Goal: Check status: Check status

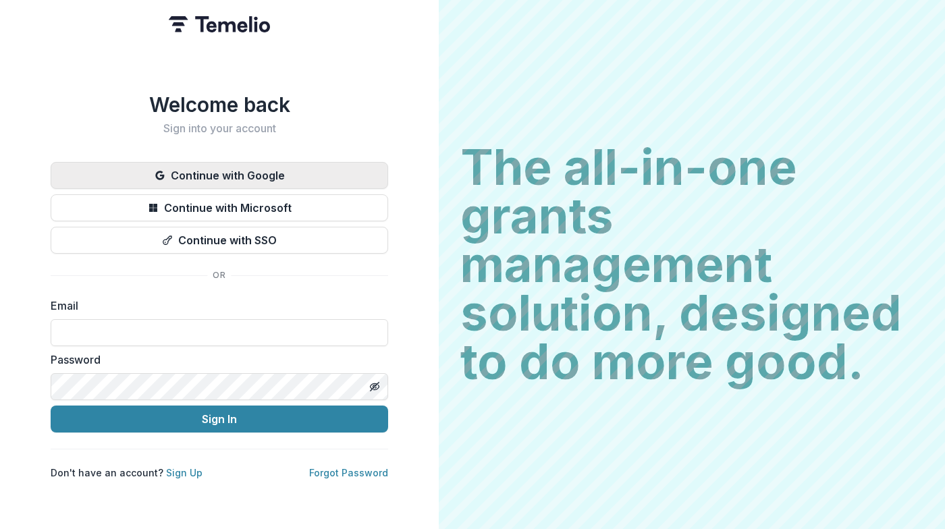
click at [238, 180] on button "Continue with Google" at bounding box center [220, 175] width 338 height 27
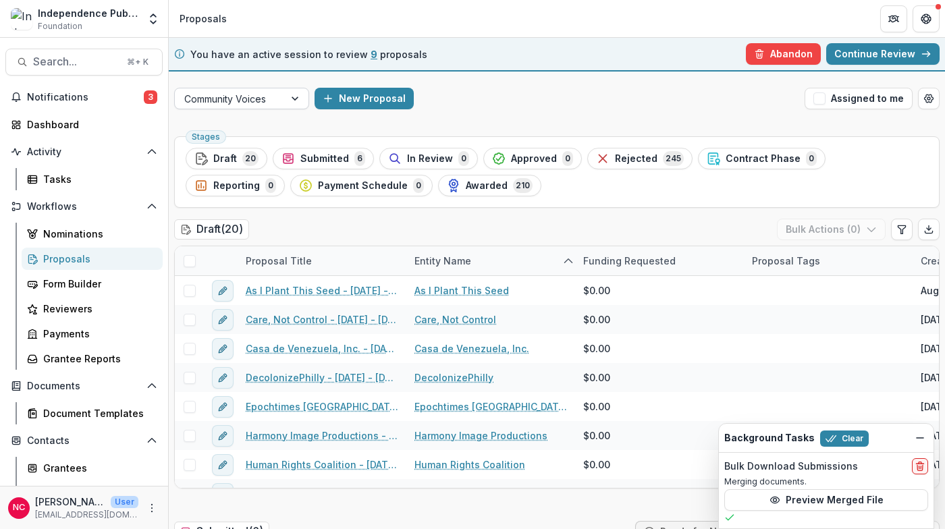
click at [274, 101] on div at bounding box center [229, 98] width 90 height 17
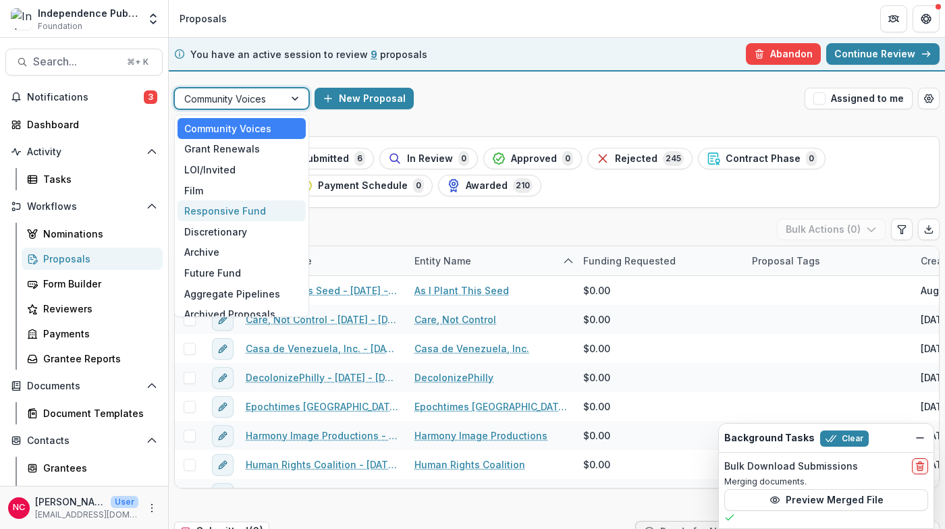
click at [254, 210] on div "Responsive Fund" at bounding box center [242, 211] width 128 height 21
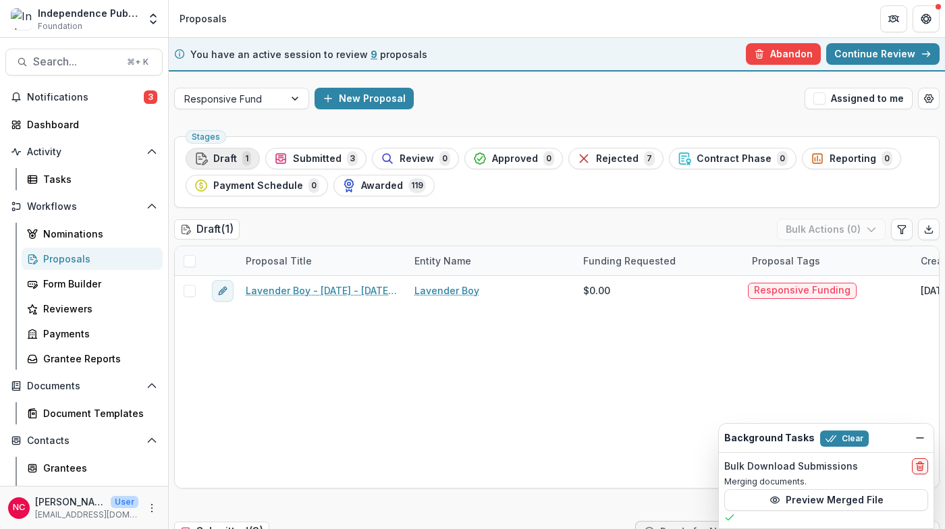
click at [224, 155] on span "Draft" at bounding box center [225, 158] width 24 height 11
click at [325, 156] on span "Submitted" at bounding box center [317, 158] width 49 height 11
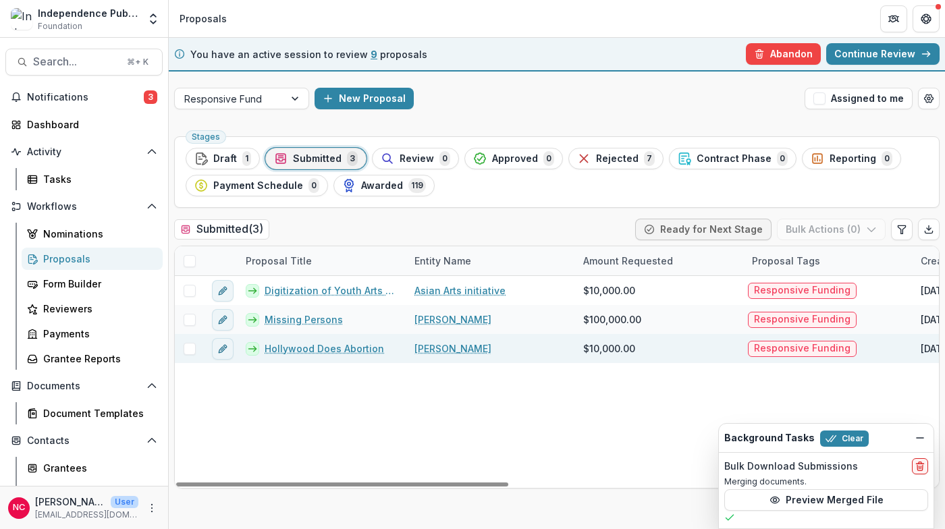
click at [188, 351] on span at bounding box center [190, 349] width 12 height 12
click at [867, 230] on icon "button" at bounding box center [871, 229] width 11 height 11
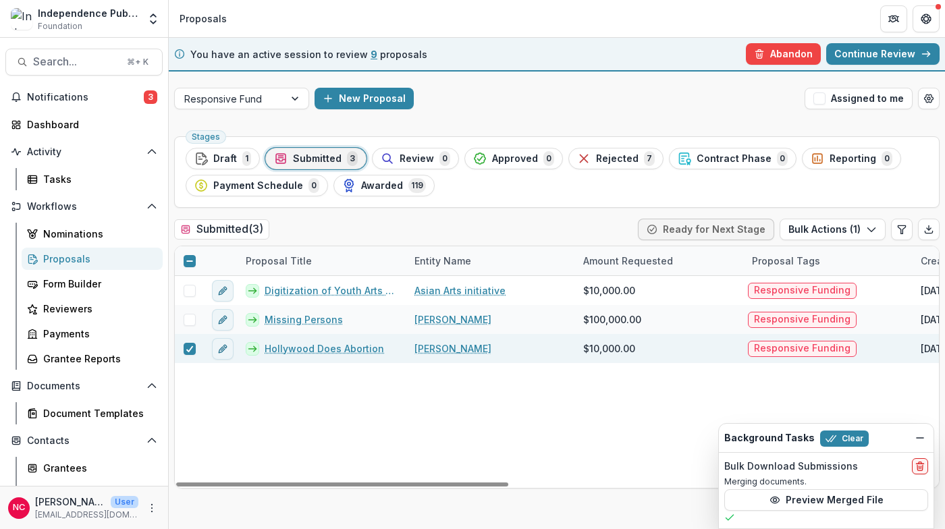
click at [350, 351] on link "Hollywood Does Abortion" at bounding box center [324, 349] width 119 height 14
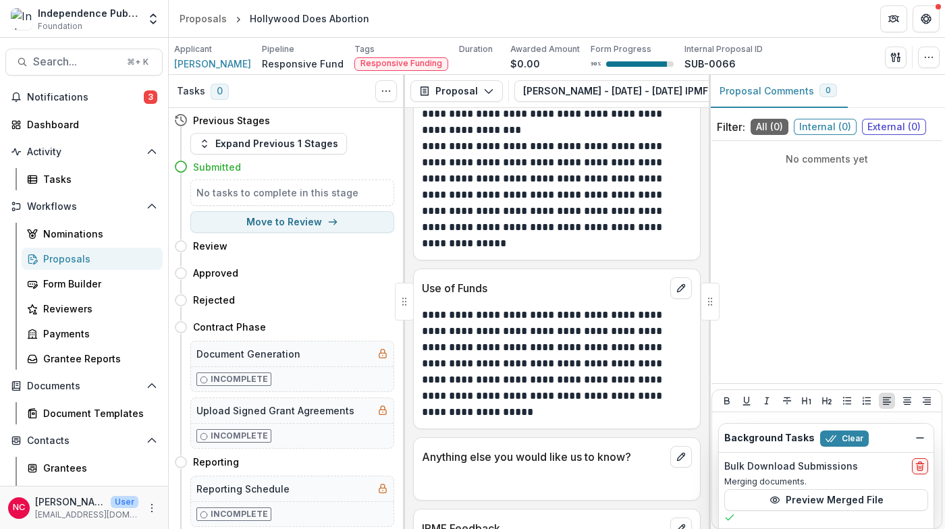
scroll to position [5990, 0]
